Goal: Information Seeking & Learning: Learn about a topic

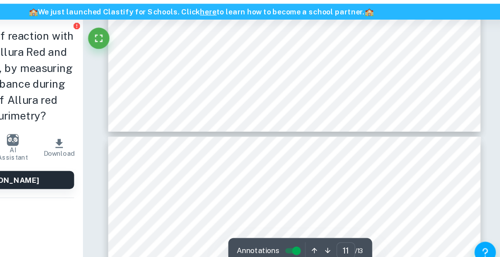
scroll to position [4703, 0]
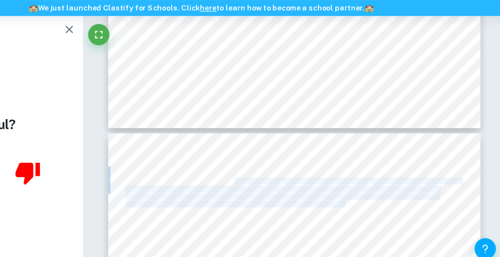
drag, startPoint x: 276, startPoint y: 179, endPoint x: 367, endPoint y: 198, distance: 93.4
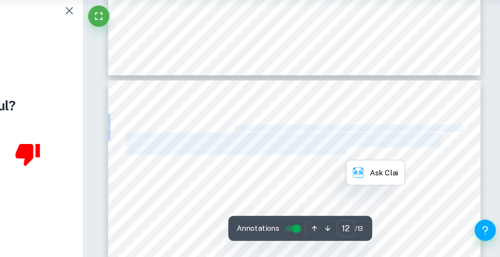
scroll to position [4731, 0]
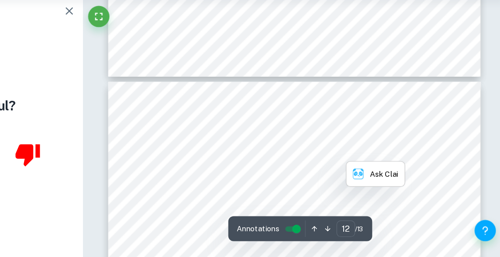
click at [221, 148] on span "Firstly, a number of control variables were set and carefully monitored to ensu…" at bounding box center [325, 146] width 275 height 5
click at [237, 171] on span "appropriate size of pipettes was used for each measurement, ensuring the highes…" at bounding box center [319, 171] width 263 height 5
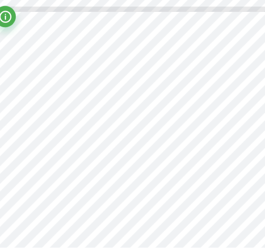
scroll to position [4137, 28]
click at [163, 173] on span "cuvettes, their placement in the" at bounding box center [174, 173] width 58 height 4
click at [129, 166] on span "The time taken between agitation of the reactants and placing the" at bounding box center [77, 168] width 119 height 4
click at [185, 204] on span "amount of time to ensure that reactants are" at bounding box center [185, 206] width 80 height 4
click at [158, 204] on span "amount of time to ensure that reactants are" at bounding box center [185, 206] width 80 height 4
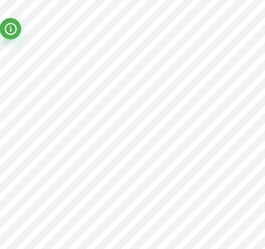
scroll to position [4185, 0]
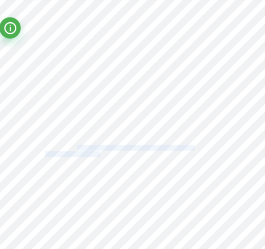
drag, startPoint x: 72, startPoint y: 157, endPoint x: 91, endPoint y: 161, distance: 19.6
click at [91, 161] on div "12 Evaluation Strengths of the investigation Firstly, a number of control varia…" at bounding box center [132, 195] width 264 height 374
click at [123, 163] on span "relation to the start time and/or a more even mixture of reactants" at bounding box center [105, 163] width 119 height 4
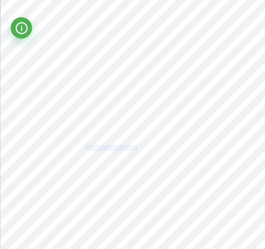
drag, startPoint x: 68, startPoint y: 156, endPoint x: 113, endPoint y: 158, distance: 44.6
click at [113, 158] on span "that in some experiments, the reaction started at different times in" at bounding box center [106, 158] width 121 height 4
click at [185, 156] on span "amount of time to ensure that reactants are" at bounding box center [213, 158] width 80 height 4
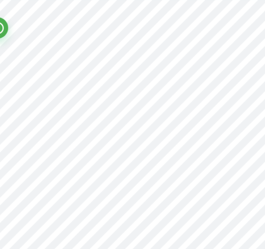
click at [176, 168] on span "experiment." at bounding box center [184, 169] width 22 height 4
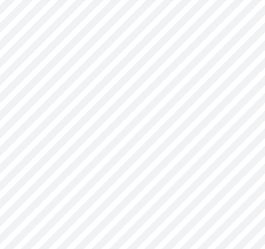
click at [205, 164] on span "mixed more evenly and equally for each" at bounding box center [209, 163] width 72 height 4
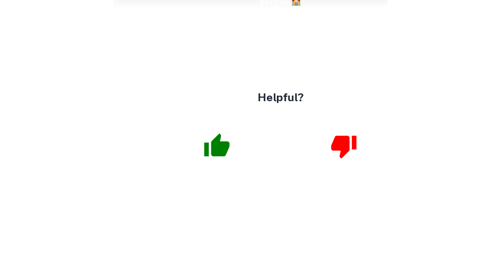
scroll to position [1065, 0]
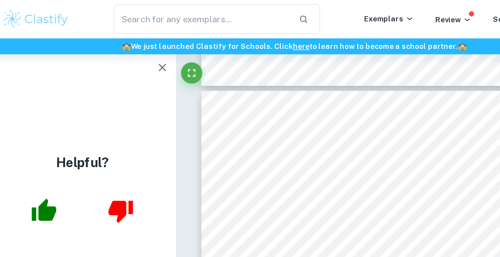
type input "12"
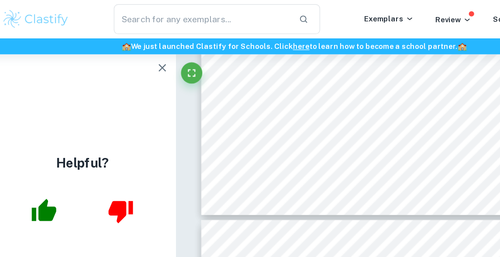
scroll to position [5059, 0]
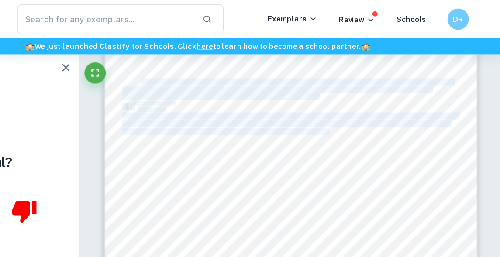
drag, startPoint x: 203, startPoint y: 67, endPoint x: 334, endPoint y: 89, distance: 132.9
click at [334, 89] on div "12 Evaluation Strengths of the investigation Firstly, a number of control varia…" at bounding box center [326, 1] width 305 height 432
click at [389, 131] on div "12 Evaluation Strengths of the investigation Firstly, a number of control varia…" at bounding box center [326, 1] width 305 height 432
